Goal: Information Seeking & Learning: Learn about a topic

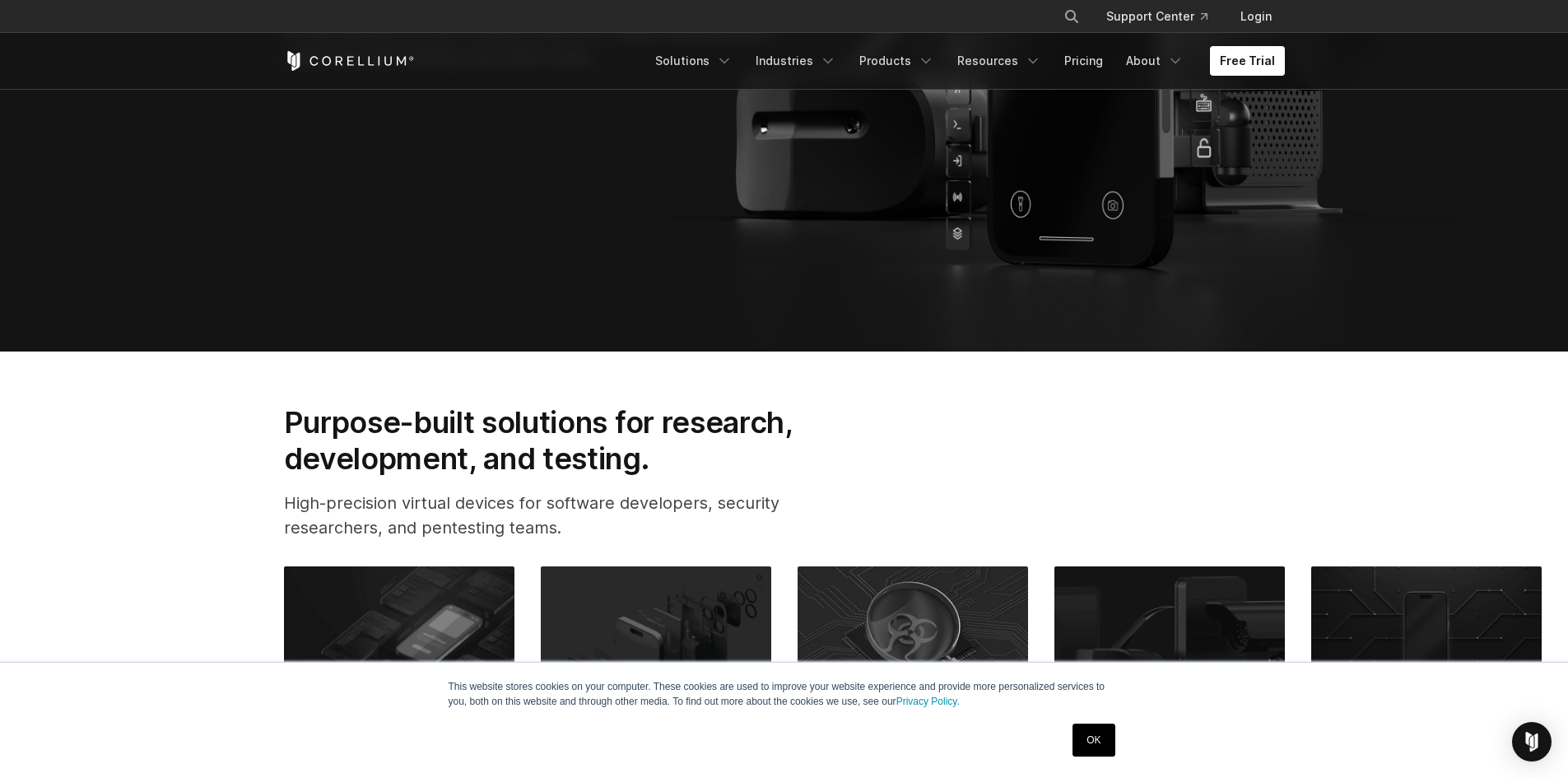
scroll to position [741, 0]
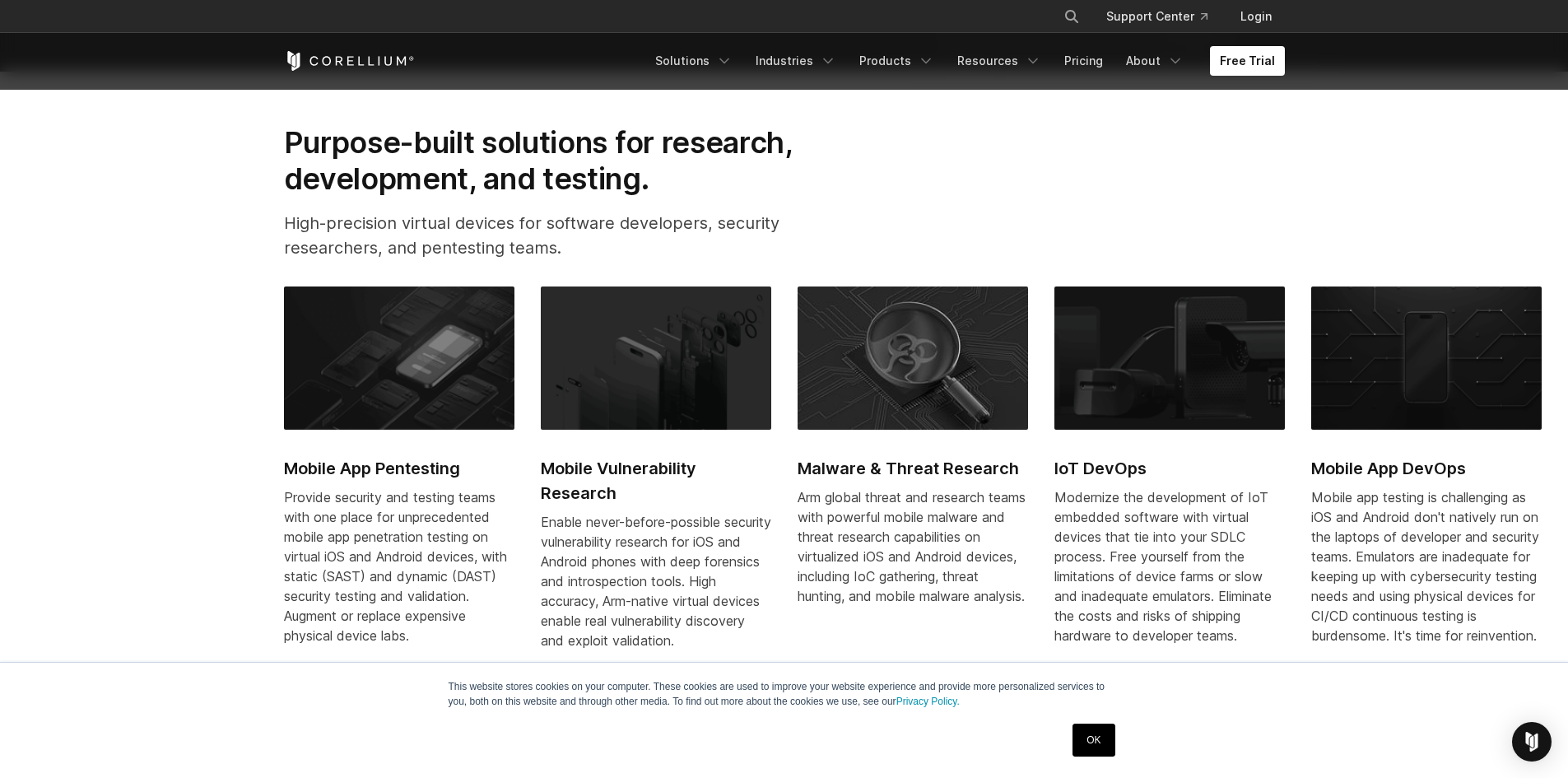
click at [1097, 751] on link "OK" at bounding box center [1093, 740] width 42 height 33
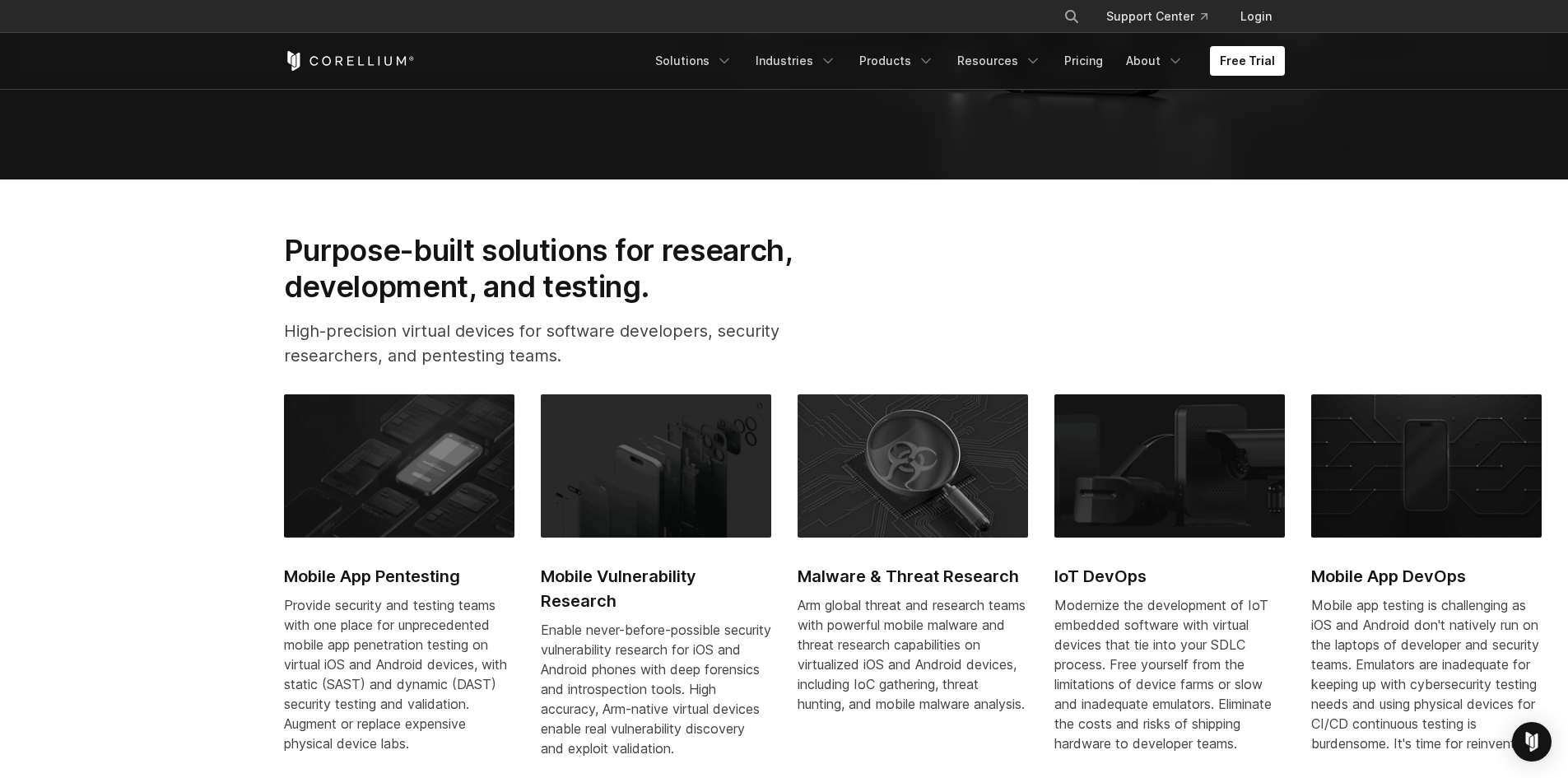
scroll to position [329, 0]
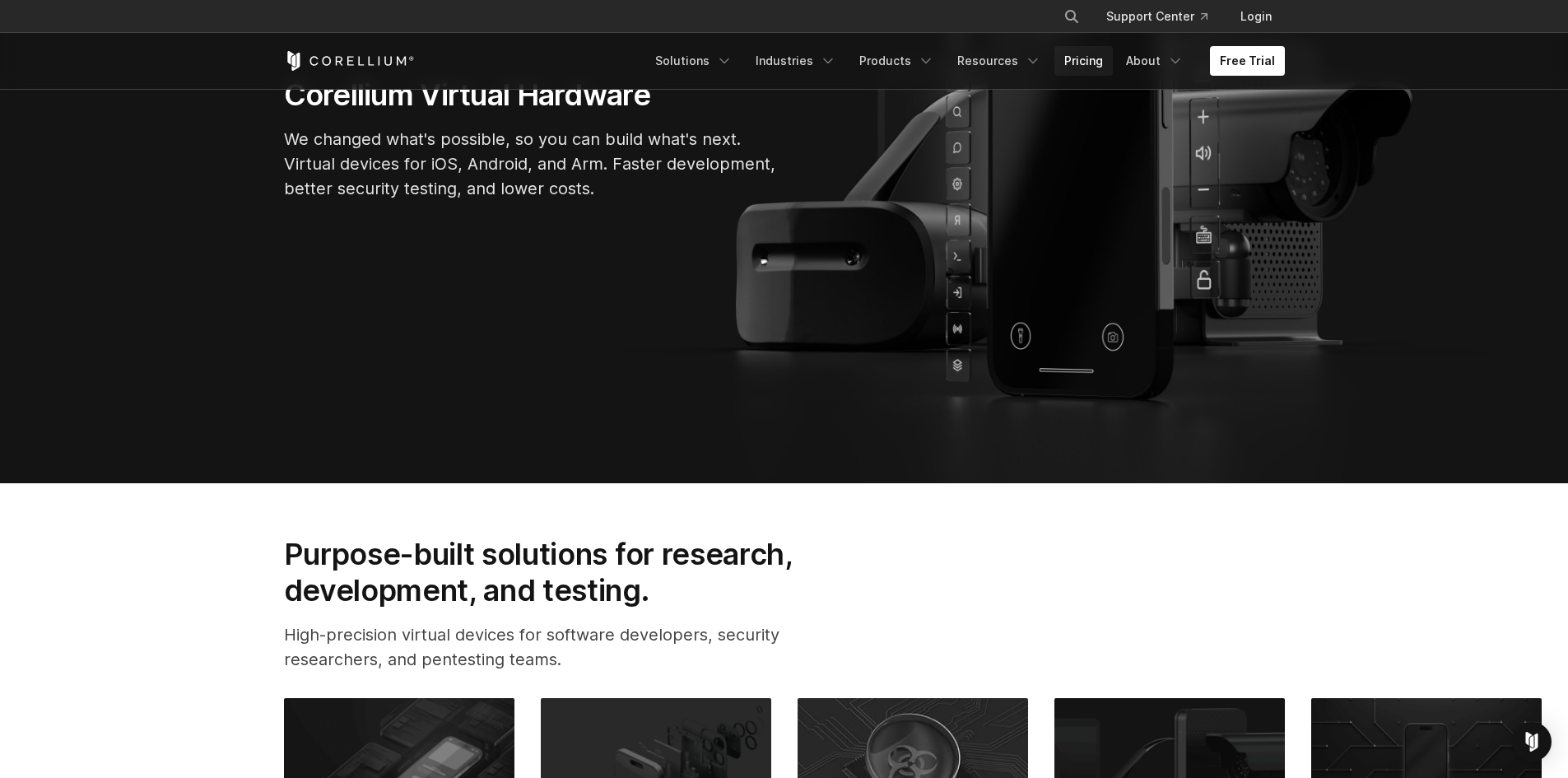
click at [1058, 63] on link "Pricing" at bounding box center [1083, 61] width 58 height 30
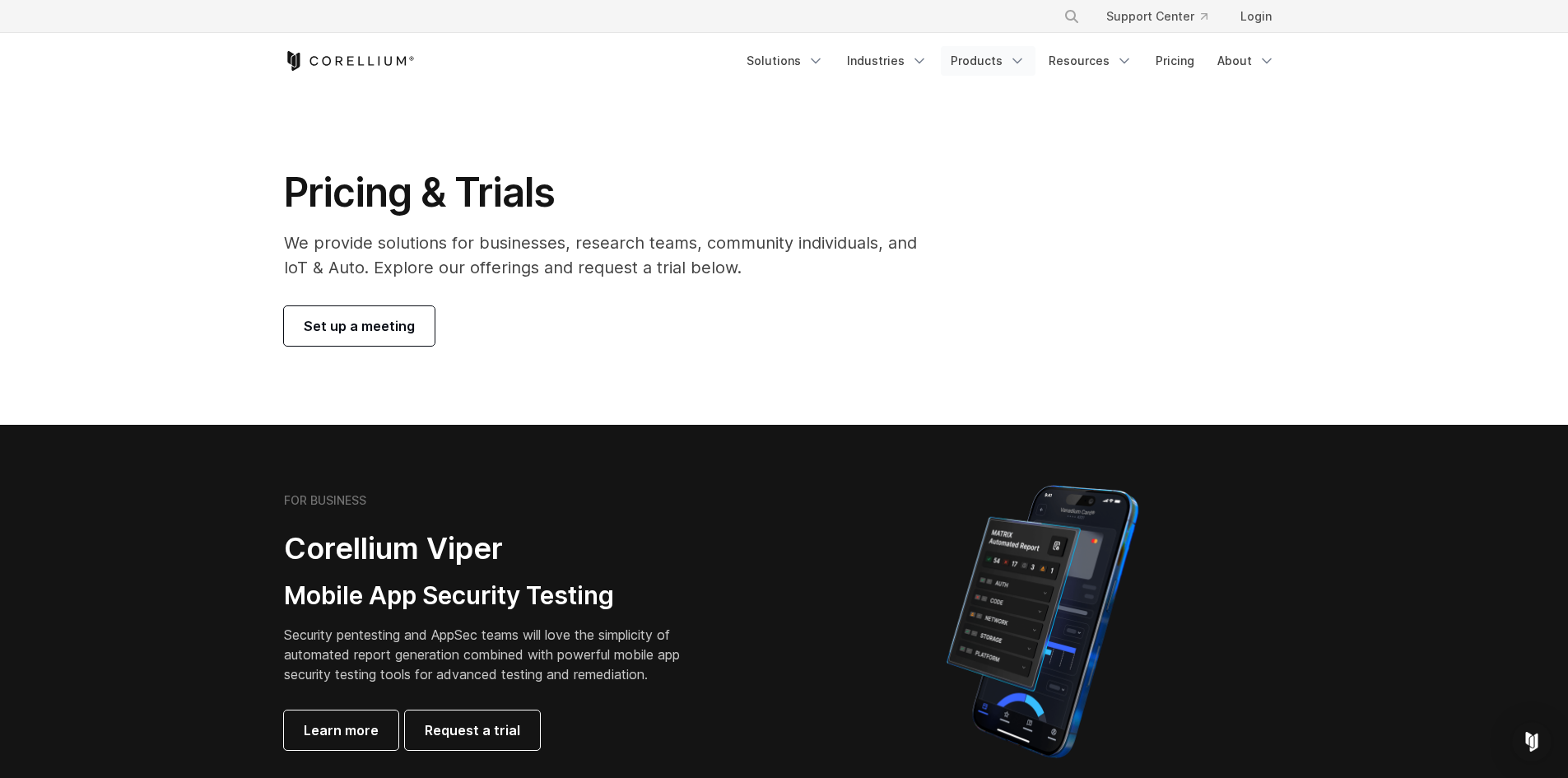
click at [1003, 72] on link "Products" at bounding box center [987, 61] width 95 height 30
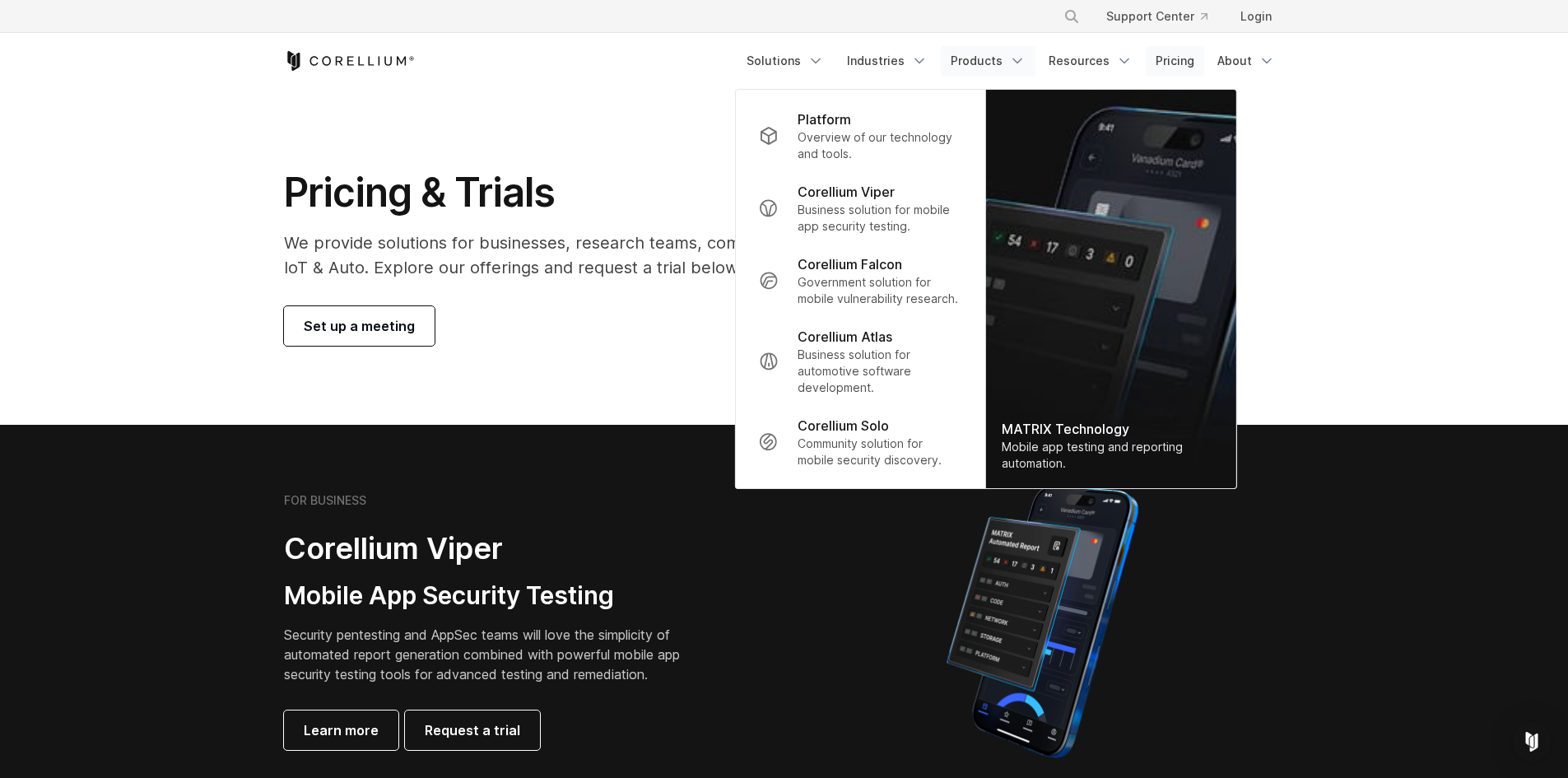
click at [1174, 64] on link "Pricing" at bounding box center [1175, 61] width 58 height 30
